Goal: Communication & Community: Share content

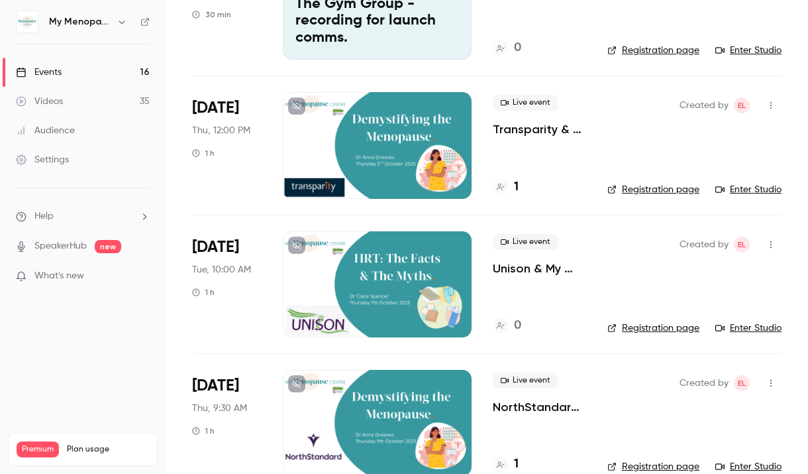
scroll to position [165, 0]
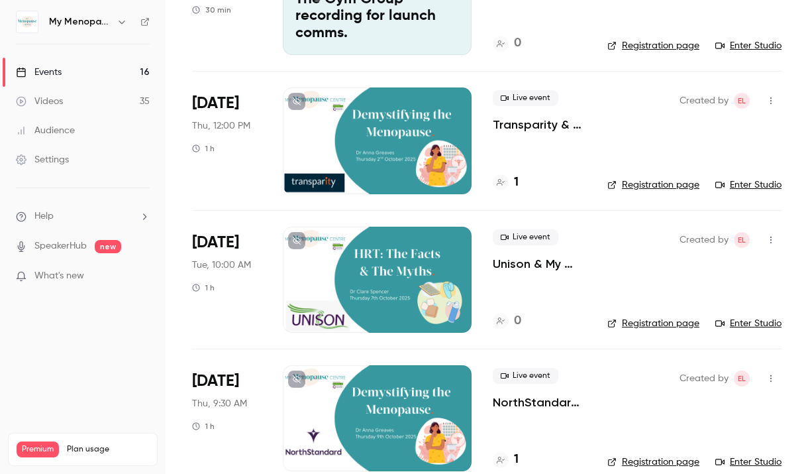
click at [387, 142] on div at bounding box center [377, 140] width 189 height 106
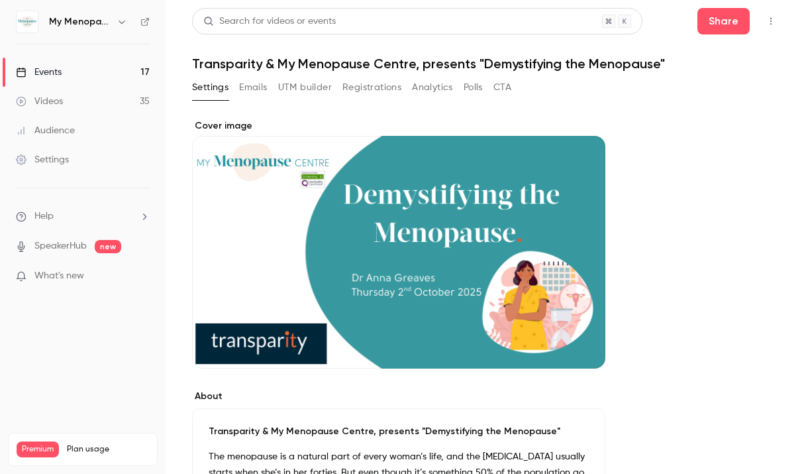
click at [770, 21] on icon "button" at bounding box center [770, 21] width 1 height 7
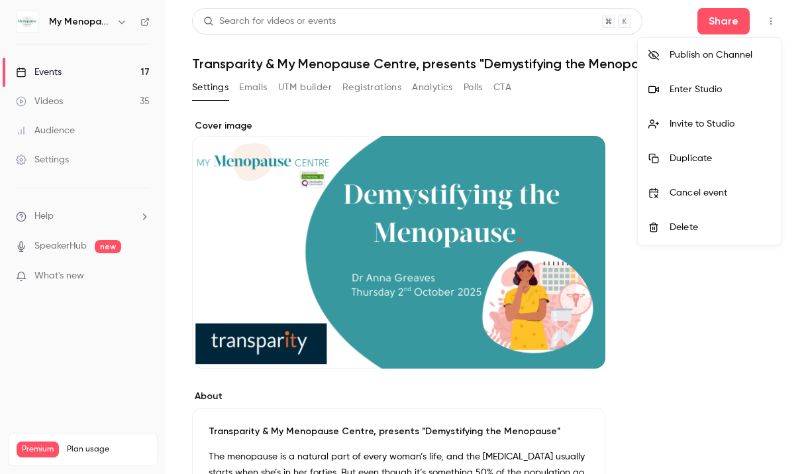
click at [687, 121] on div "Invite to Studio" at bounding box center [720, 123] width 101 height 13
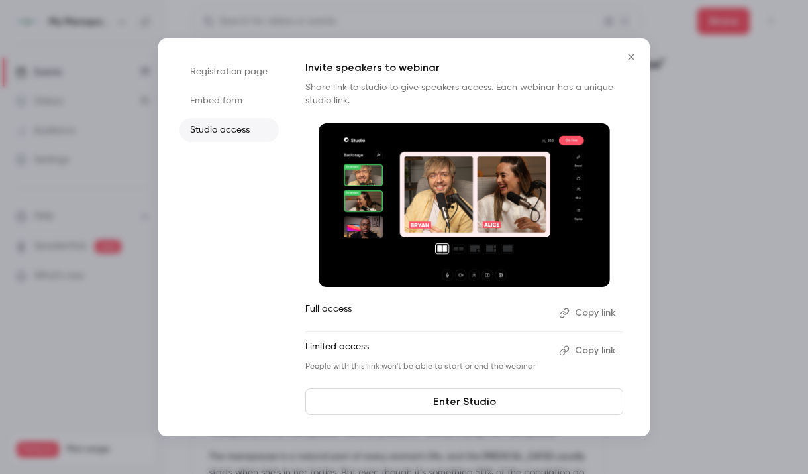
click at [586, 311] on button "Copy link" at bounding box center [589, 312] width 70 height 21
click at [633, 56] on icon "Close" at bounding box center [631, 57] width 16 height 11
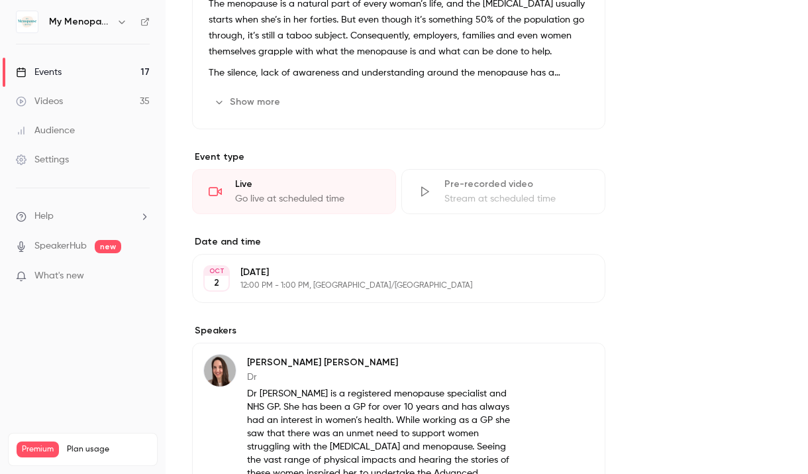
scroll to position [638, 0]
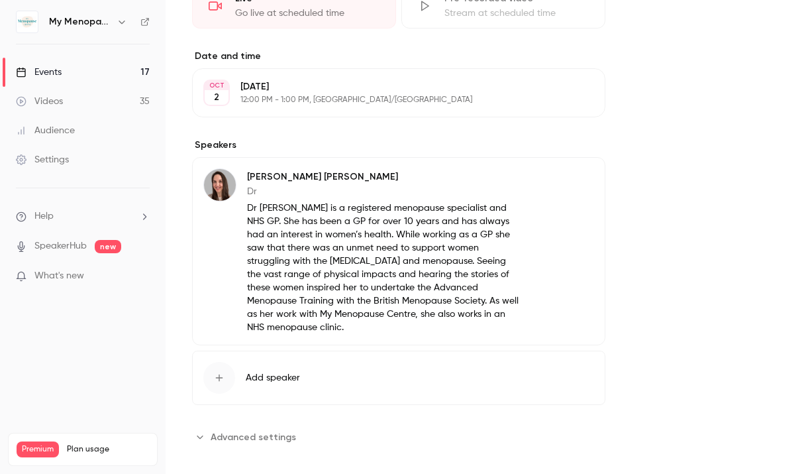
click at [121, 22] on icon "button" at bounding box center [122, 22] width 11 height 11
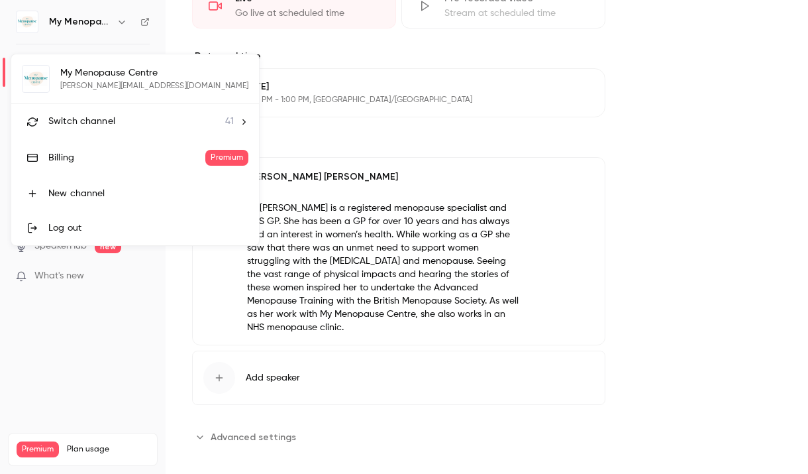
click at [93, 120] on span "Switch channel" at bounding box center [81, 122] width 67 height 14
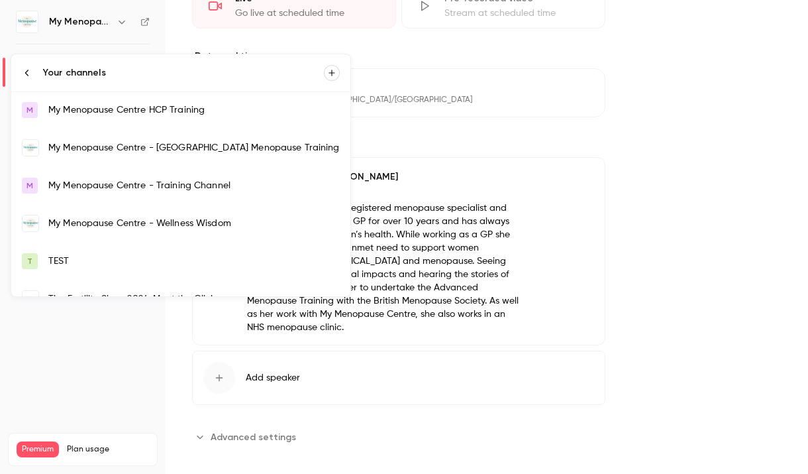
scroll to position [1022, 0]
click at [98, 229] on div "My Menopause Centre - Wellness Wisdom" at bounding box center [193, 224] width 291 height 13
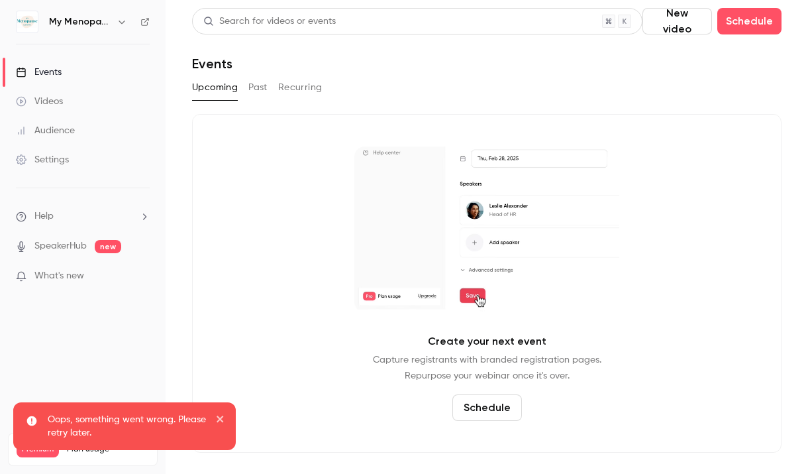
click at [52, 70] on div "Events" at bounding box center [39, 72] width 46 height 13
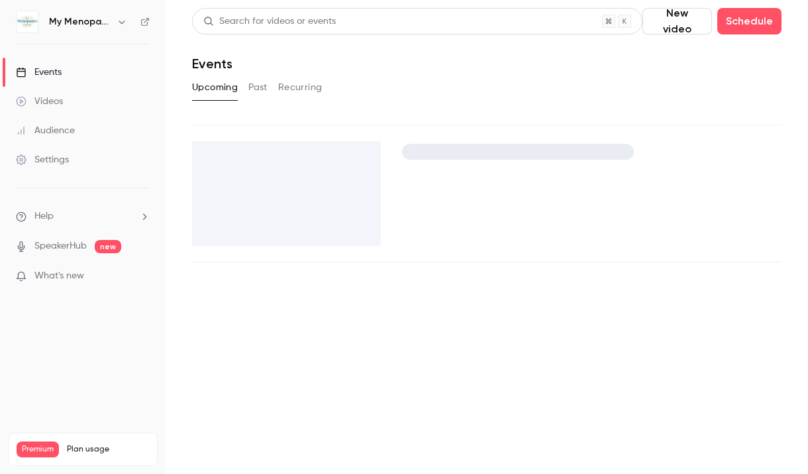
click at [122, 22] on icon "button" at bounding box center [122, 22] width 11 height 11
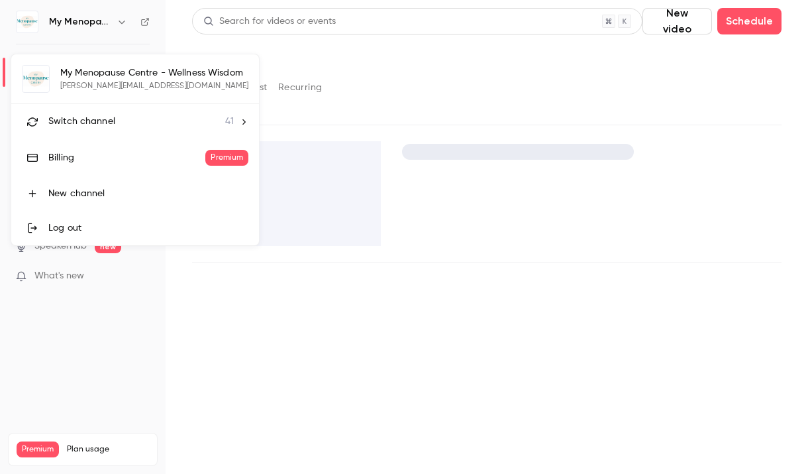
click at [83, 125] on span "Switch channel" at bounding box center [81, 122] width 67 height 14
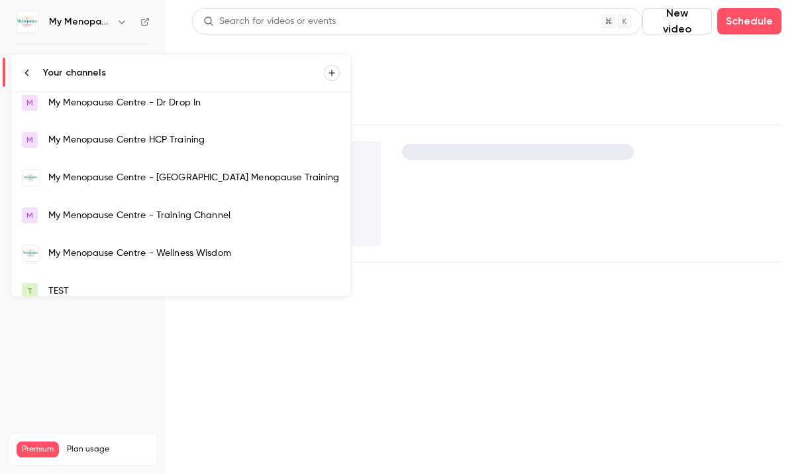
scroll to position [995, 0]
click at [89, 242] on link "My Menopause Centre - Wellness Wisdom" at bounding box center [180, 252] width 339 height 38
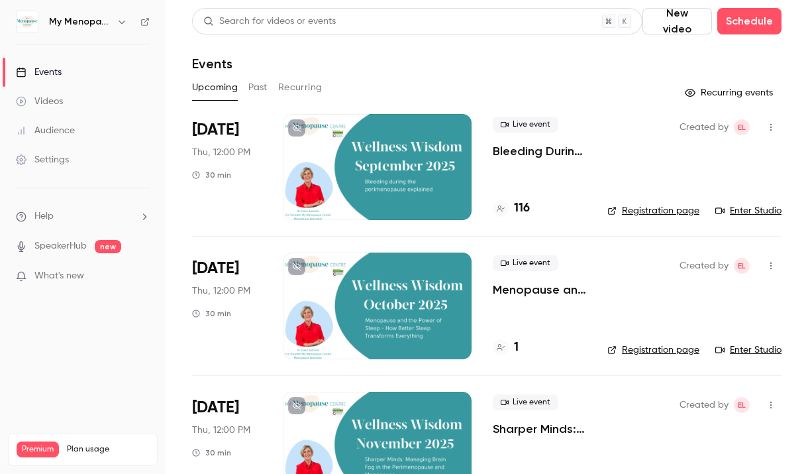
click at [373, 308] on div at bounding box center [377, 305] width 189 height 106
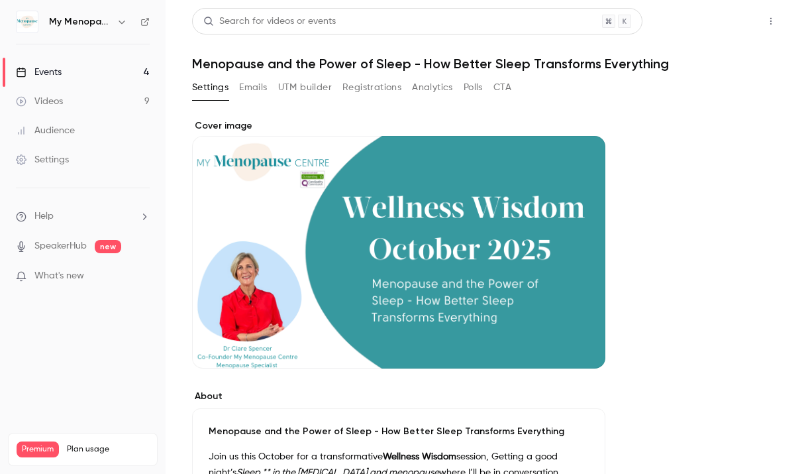
click at [719, 21] on button "Share" at bounding box center [724, 21] width 52 height 26
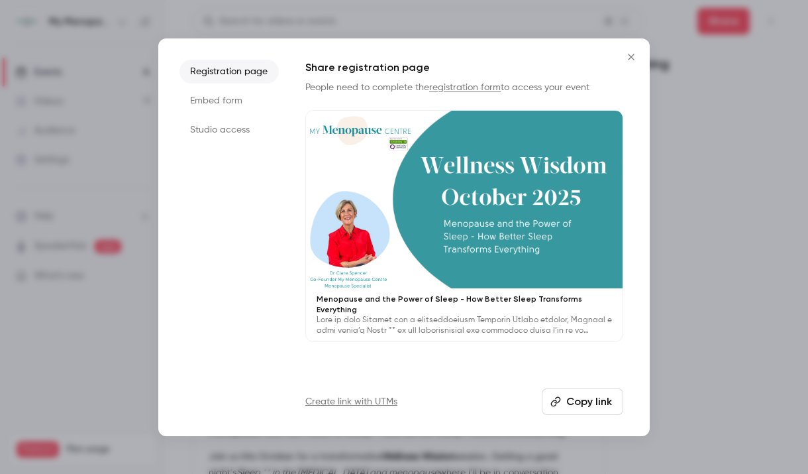
click at [222, 70] on li "Registration page" at bounding box center [229, 72] width 99 height 24
click at [569, 400] on button "Copy link" at bounding box center [582, 401] width 81 height 26
click at [631, 56] on icon "Close" at bounding box center [631, 57] width 6 height 6
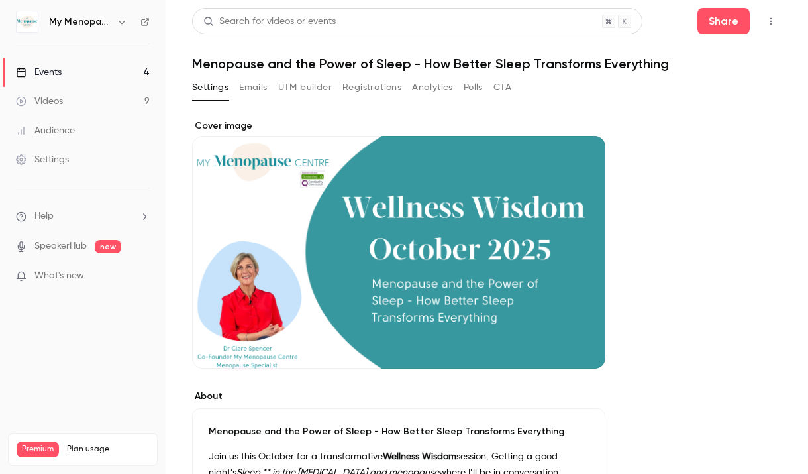
click at [46, 75] on div "Events" at bounding box center [39, 72] width 46 height 13
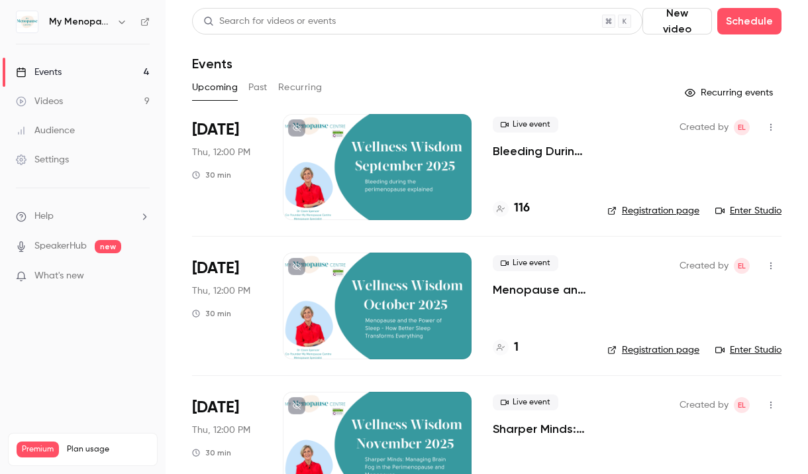
click at [119, 21] on icon "button" at bounding box center [122, 22] width 11 height 11
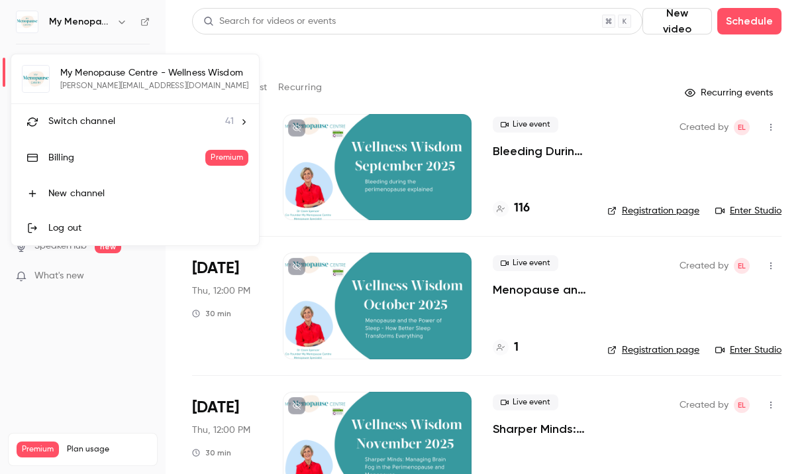
click at [93, 125] on span "Switch channel" at bounding box center [81, 122] width 67 height 14
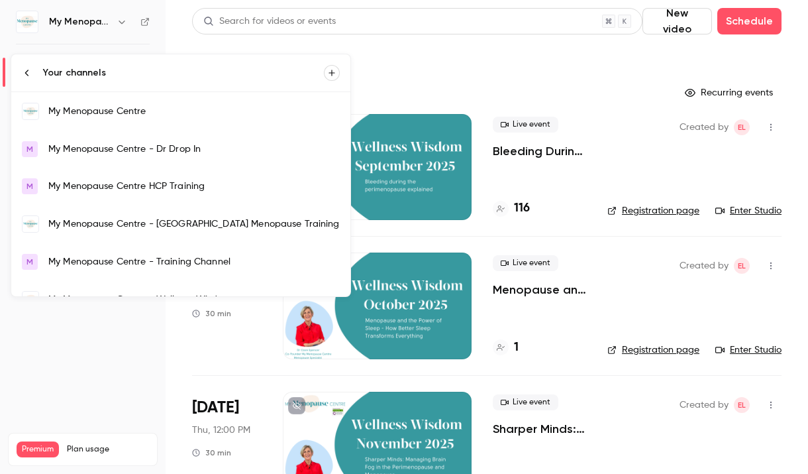
scroll to position [940, 0]
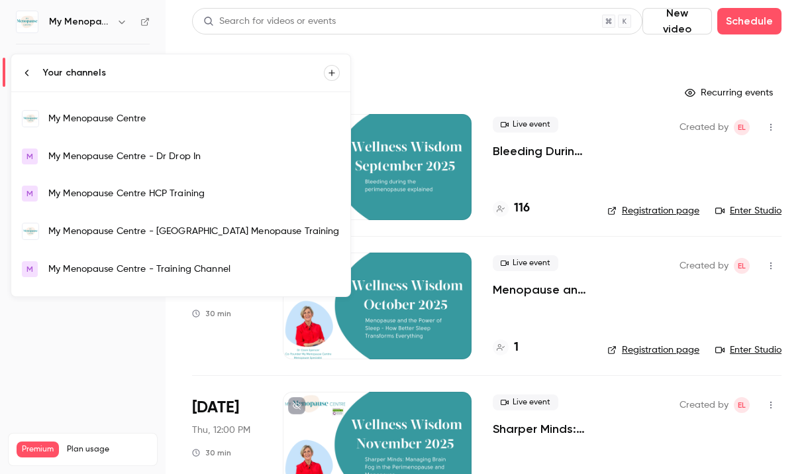
click at [87, 115] on div "My Menopause Centre" at bounding box center [193, 118] width 291 height 13
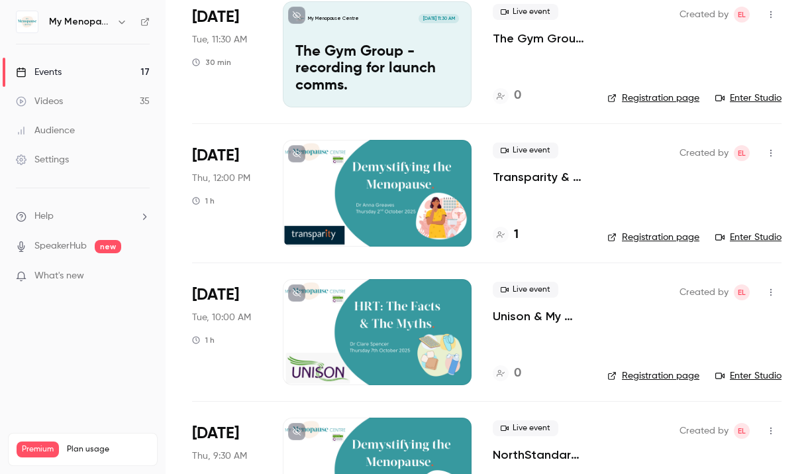
scroll to position [115, 0]
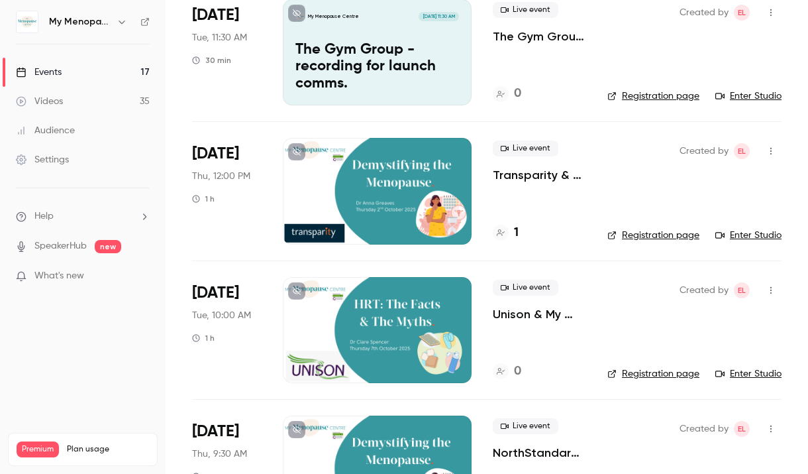
click at [384, 176] on div at bounding box center [377, 191] width 189 height 106
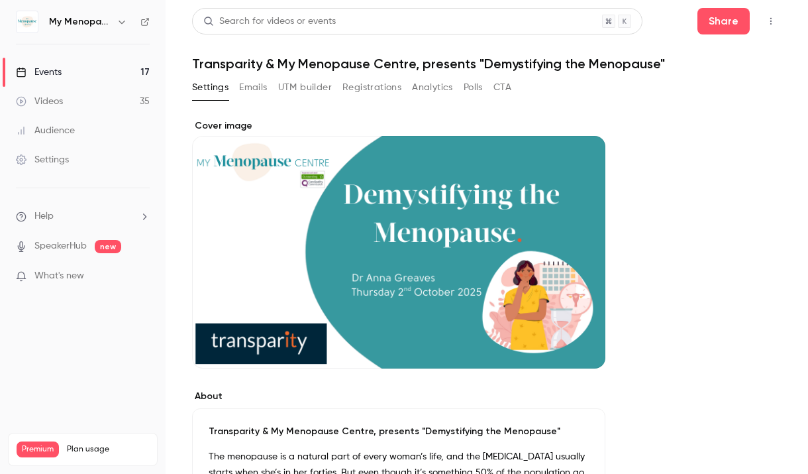
click at [772, 21] on icon "button" at bounding box center [771, 21] width 11 height 9
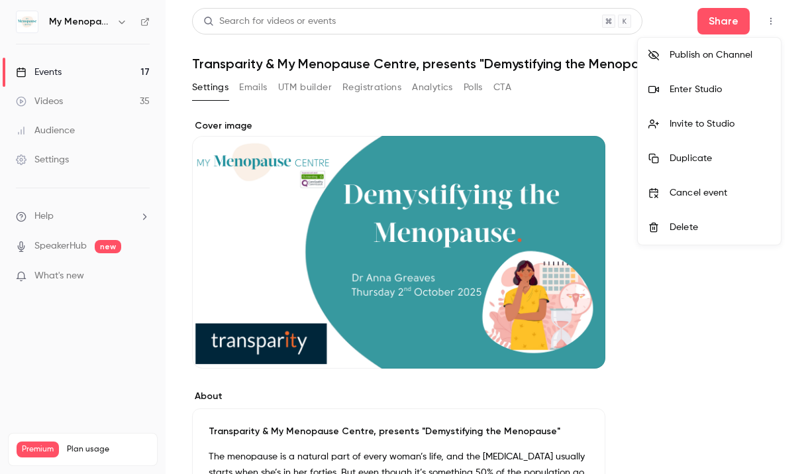
click at [705, 89] on div "Enter Studio" at bounding box center [720, 89] width 101 height 13
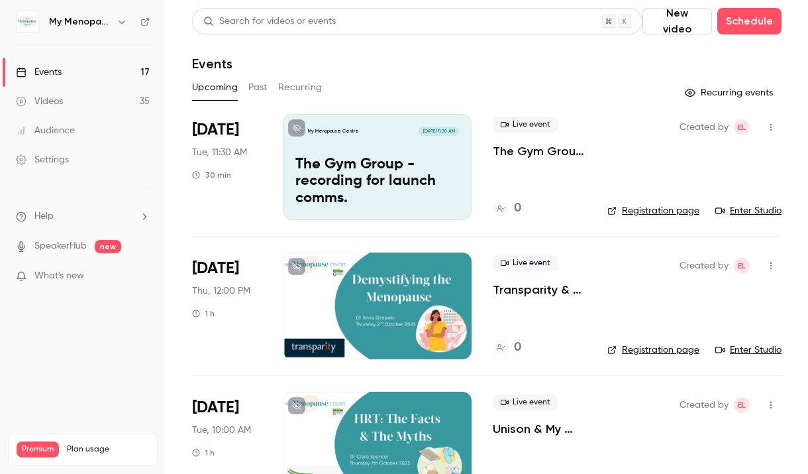
scroll to position [41, 0]
